Goal: Task Accomplishment & Management: Complete application form

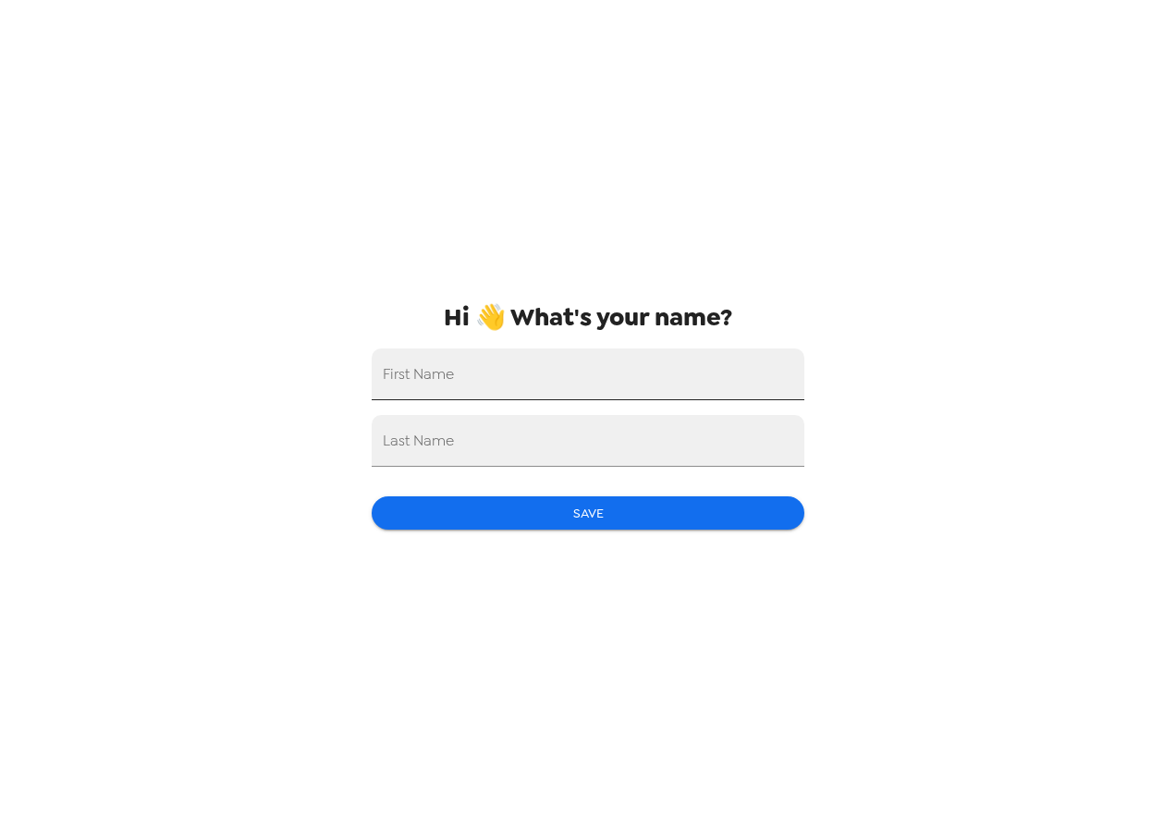
click at [516, 368] on input "First Name" at bounding box center [588, 375] width 433 height 52
type input "[PERSON_NAME]"
type input "E"
type input "[PERSON_NAME]"
click at [523, 518] on button "Save" at bounding box center [588, 514] width 433 height 34
